Goal: Information Seeking & Learning: Learn about a topic

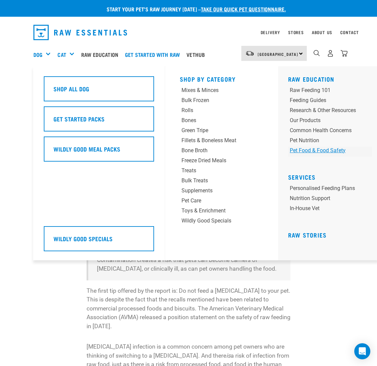
click at [313, 151] on div "Pet Food & Food Safety" at bounding box center [323, 151] width 66 height 8
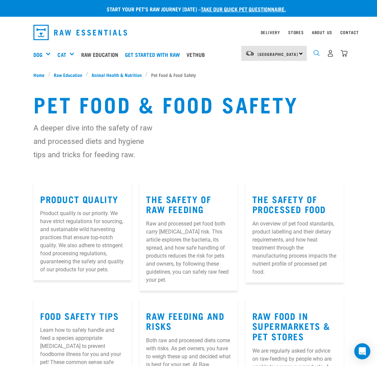
click at [317, 53] on img "dropdown navigation" at bounding box center [317, 53] width 6 height 6
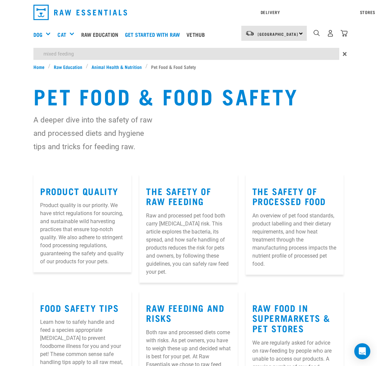
type input "mixed feeding"
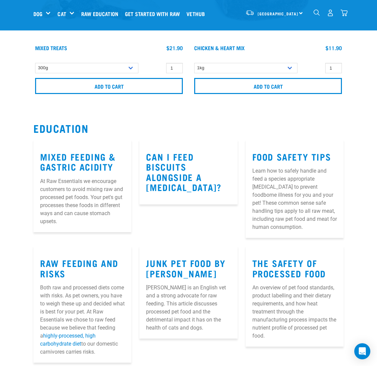
scroll to position [251, 0]
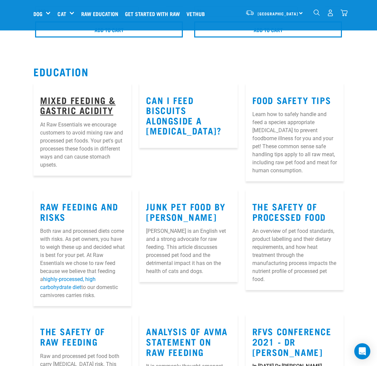
click at [91, 103] on link "Mixed Feeding & Gastric Acidity" at bounding box center [78, 104] width 76 height 15
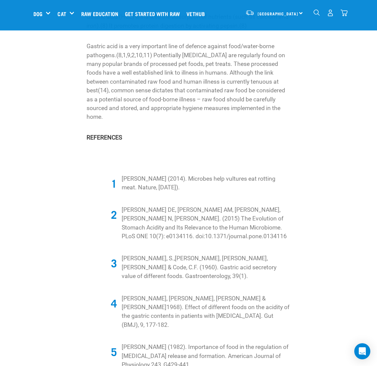
scroll to position [1154, 0]
